Goal: Find specific page/section: Find specific page/section

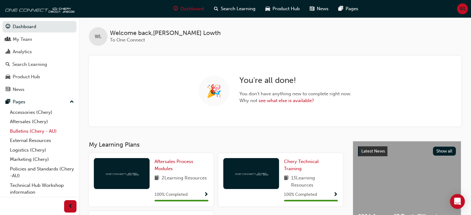
click at [25, 131] on link "Bulletins (Chery - AU)" at bounding box center [41, 132] width 69 height 10
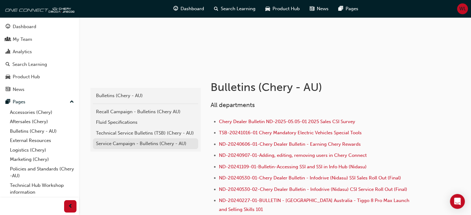
scroll to position [93, 0]
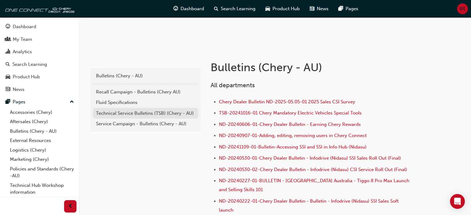
click at [121, 112] on div "Technical Service Bulletins (TSB) (Chery - AU)" at bounding box center [145, 113] width 99 height 7
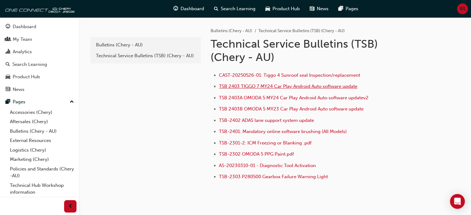
click at [241, 84] on span "TSB 2403 TIGGO 7 MY24 Car Play Android Auto software update" at bounding box center [288, 87] width 138 height 6
